Goal: Transaction & Acquisition: Purchase product/service

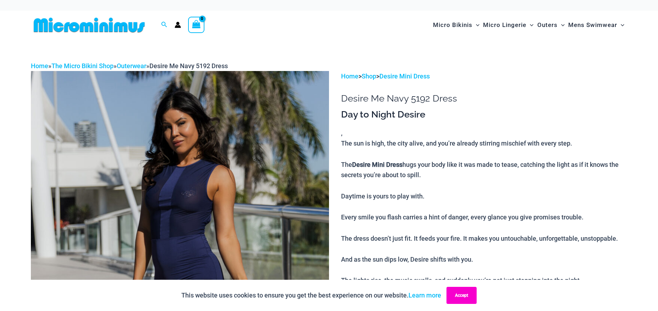
click at [462, 295] on button "Accept" at bounding box center [462, 295] width 30 height 17
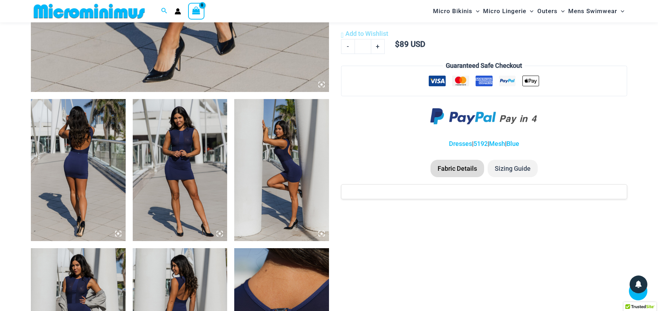
scroll to position [465, 0]
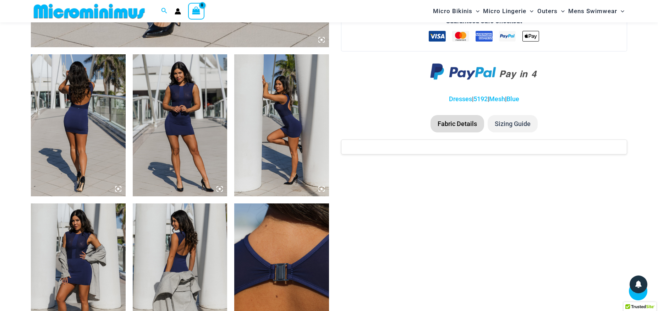
click at [90, 126] on img at bounding box center [78, 125] width 95 height 142
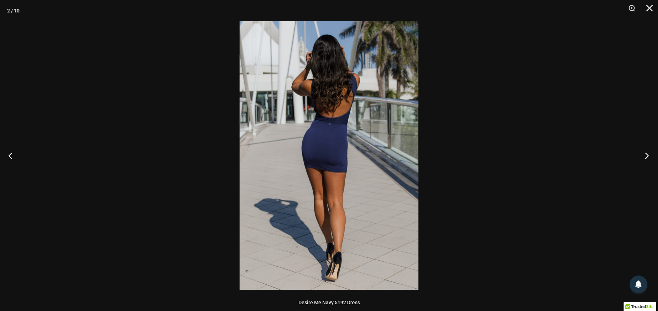
click at [643, 158] on button "Next" at bounding box center [645, 156] width 27 height 36
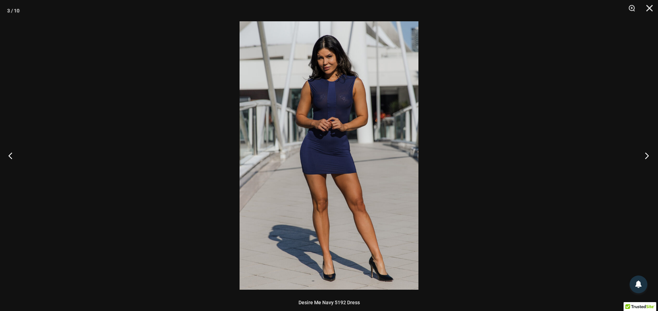
click at [643, 158] on button "Next" at bounding box center [645, 156] width 27 height 36
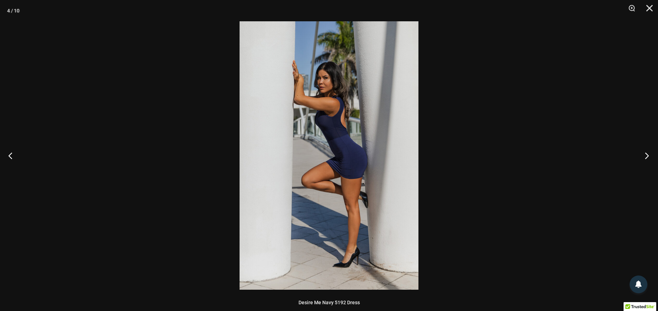
click at [643, 158] on button "Next" at bounding box center [645, 156] width 27 height 36
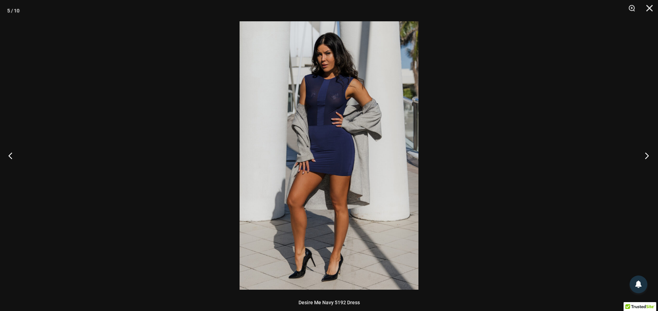
click at [643, 158] on button "Next" at bounding box center [645, 156] width 27 height 36
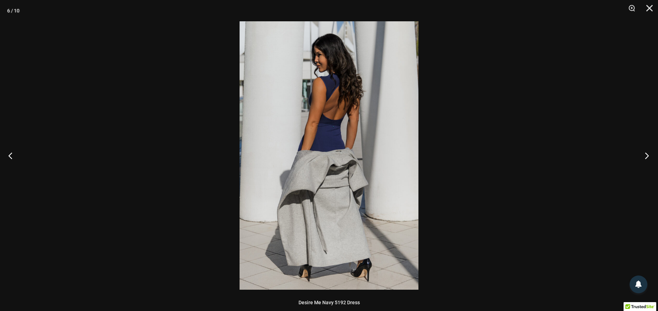
click at [643, 158] on button "Next" at bounding box center [645, 156] width 27 height 36
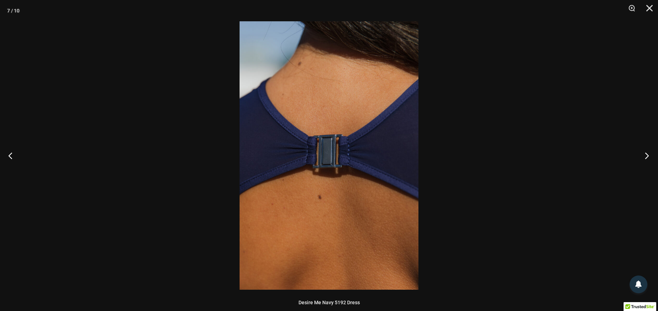
click at [643, 158] on button "Next" at bounding box center [645, 156] width 27 height 36
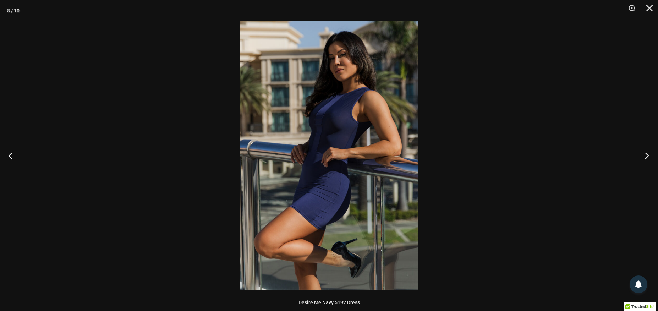
click at [643, 158] on button "Next" at bounding box center [645, 156] width 27 height 36
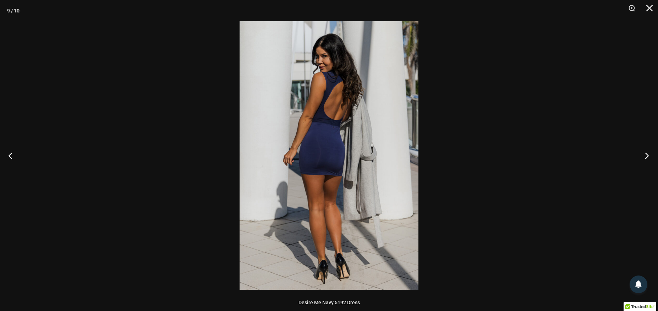
click at [643, 158] on button "Next" at bounding box center [645, 156] width 27 height 36
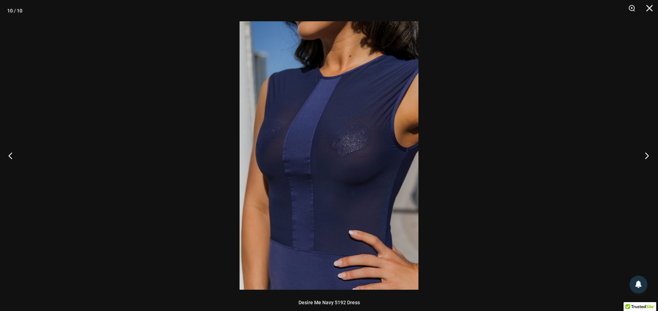
click at [643, 158] on button "Next" at bounding box center [645, 156] width 27 height 36
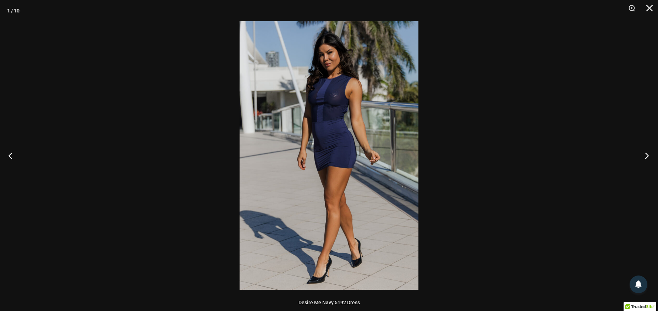
click at [643, 158] on button "Next" at bounding box center [645, 156] width 27 height 36
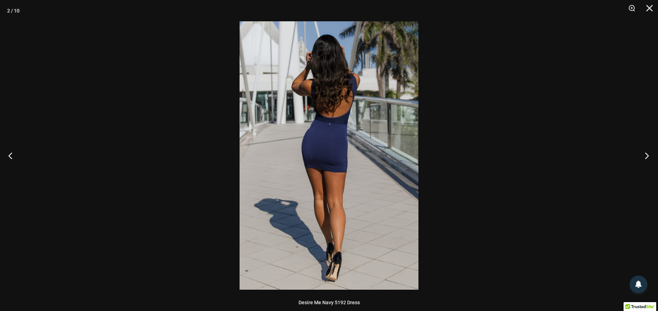
click at [643, 158] on button "Next" at bounding box center [645, 156] width 27 height 36
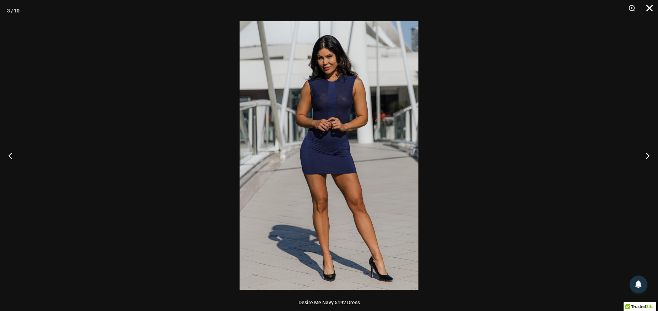
click at [652, 8] on button "Close" at bounding box center [647, 10] width 18 height 21
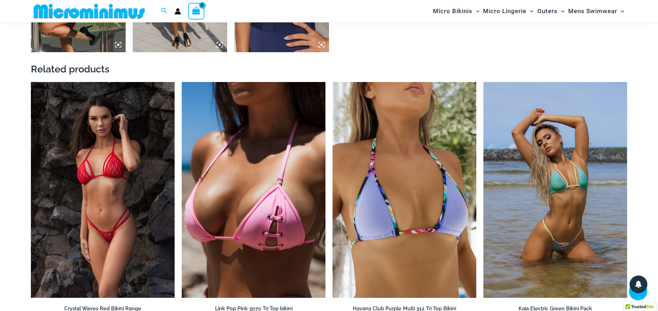
scroll to position [942, 0]
